Goal: Information Seeking & Learning: Find specific fact

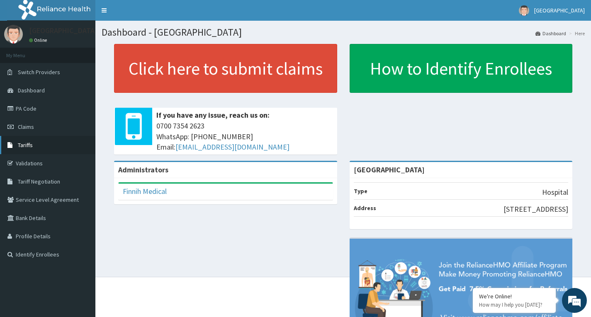
click at [31, 146] on span "Tariffs" at bounding box center [25, 144] width 15 height 7
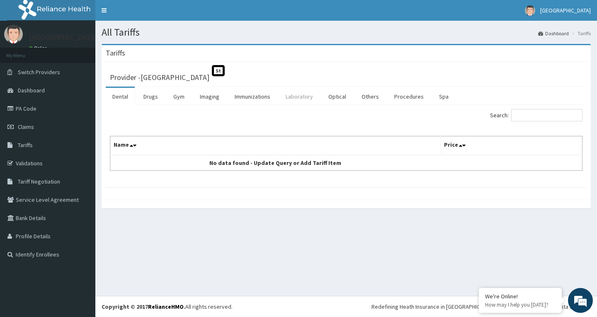
click at [296, 99] on link "Laboratory" at bounding box center [299, 96] width 41 height 17
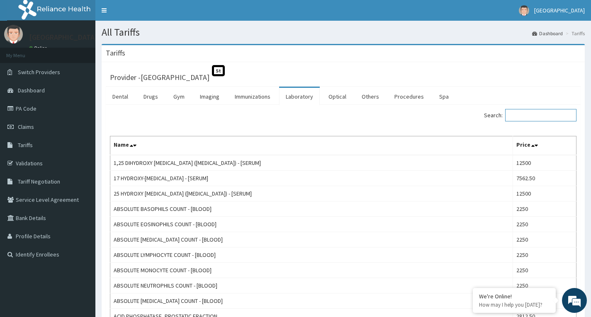
click at [540, 117] on input "Search:" at bounding box center [540, 115] width 71 height 12
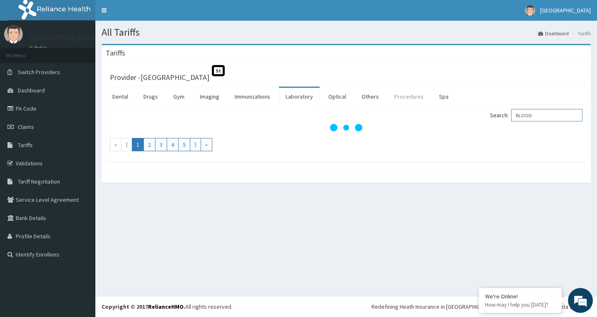
type input "BLOOD"
click at [395, 99] on link "Procedures" at bounding box center [409, 96] width 43 height 17
click at [558, 114] on input "Search:" at bounding box center [546, 115] width 71 height 12
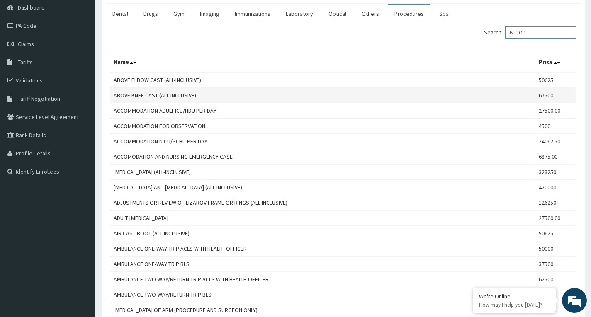
scroll to position [59, 0]
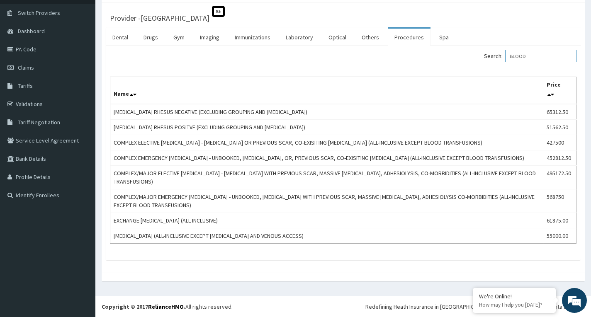
type input "BLOOD"
click at [150, 37] on link "Drugs" at bounding box center [151, 37] width 28 height 17
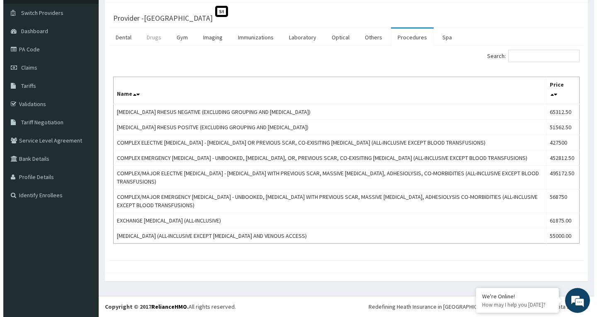
scroll to position [0, 0]
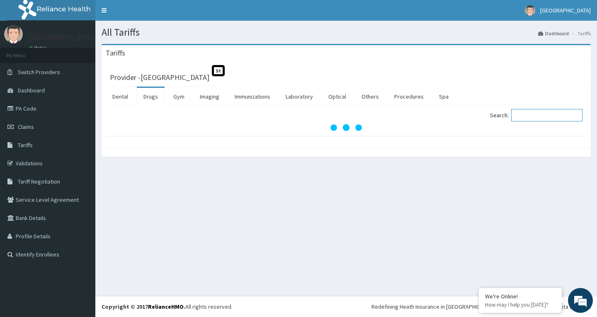
click at [539, 117] on input "Search:" at bounding box center [546, 115] width 71 height 12
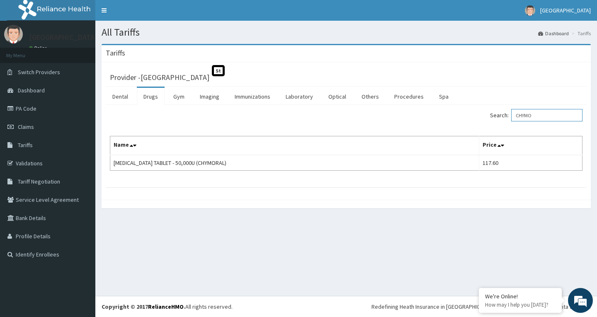
type input "CHYMO"
click at [295, 99] on link "Laboratory" at bounding box center [299, 96] width 41 height 17
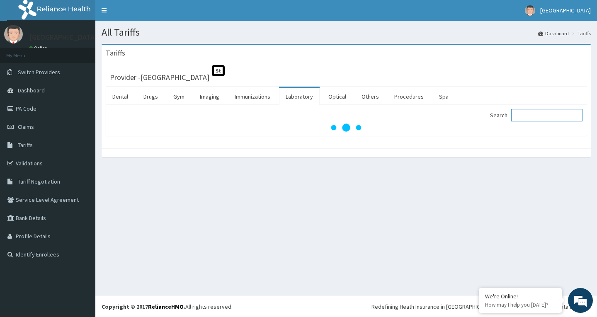
click at [539, 116] on input "Search:" at bounding box center [546, 115] width 71 height 12
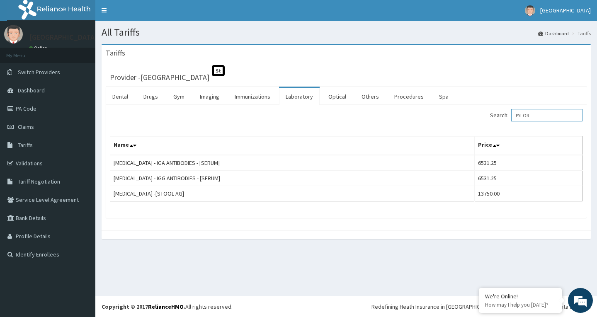
type input "PYLOR"
click at [32, 112] on link "PA Code" at bounding box center [47, 108] width 95 height 18
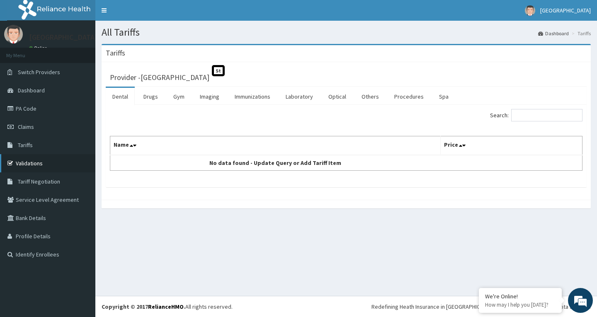
click at [31, 164] on link "Validations" at bounding box center [47, 163] width 95 height 18
click at [312, 97] on link "Laboratory" at bounding box center [299, 96] width 41 height 17
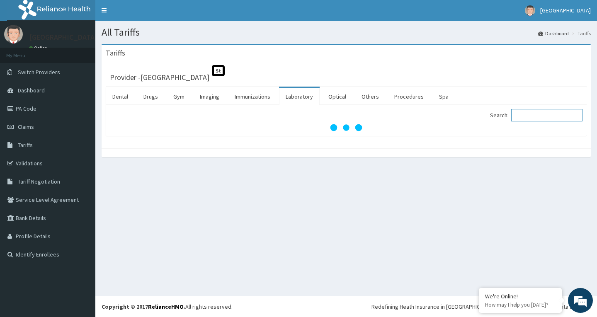
click at [539, 114] on input "Search:" at bounding box center [546, 115] width 71 height 12
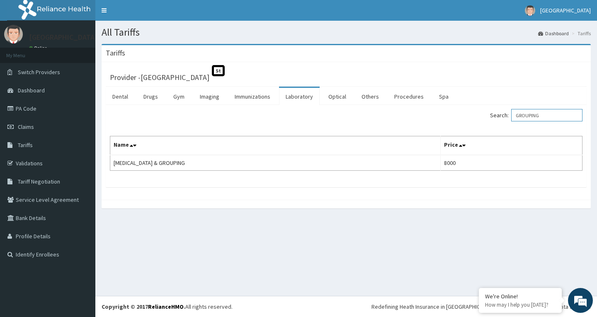
drag, startPoint x: 554, startPoint y: 116, endPoint x: 489, endPoint y: 117, distance: 65.1
click at [489, 117] on div "Search: GROUPING" at bounding box center [467, 116] width 230 height 15
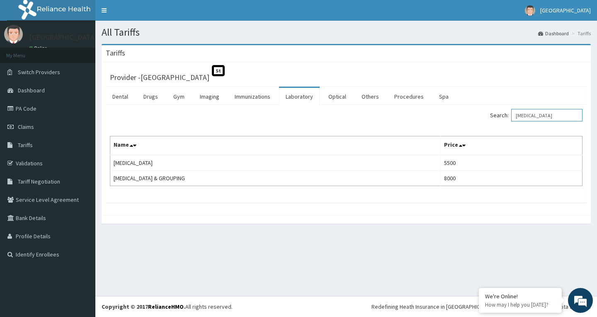
drag, startPoint x: 565, startPoint y: 110, endPoint x: 493, endPoint y: 121, distance: 72.5
click at [493, 121] on div "Search: [MEDICAL_DATA]" at bounding box center [467, 116] width 230 height 15
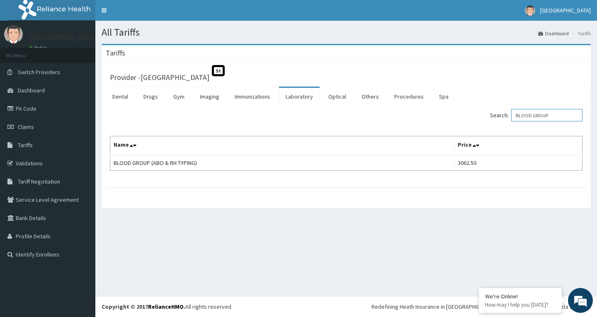
drag, startPoint x: 560, startPoint y: 114, endPoint x: 514, endPoint y: 113, distance: 45.6
click at [514, 113] on label "Search: BLOOD GROUP" at bounding box center [536, 115] width 92 height 12
type input "GROUPING"
